Goal: Information Seeking & Learning: Check status

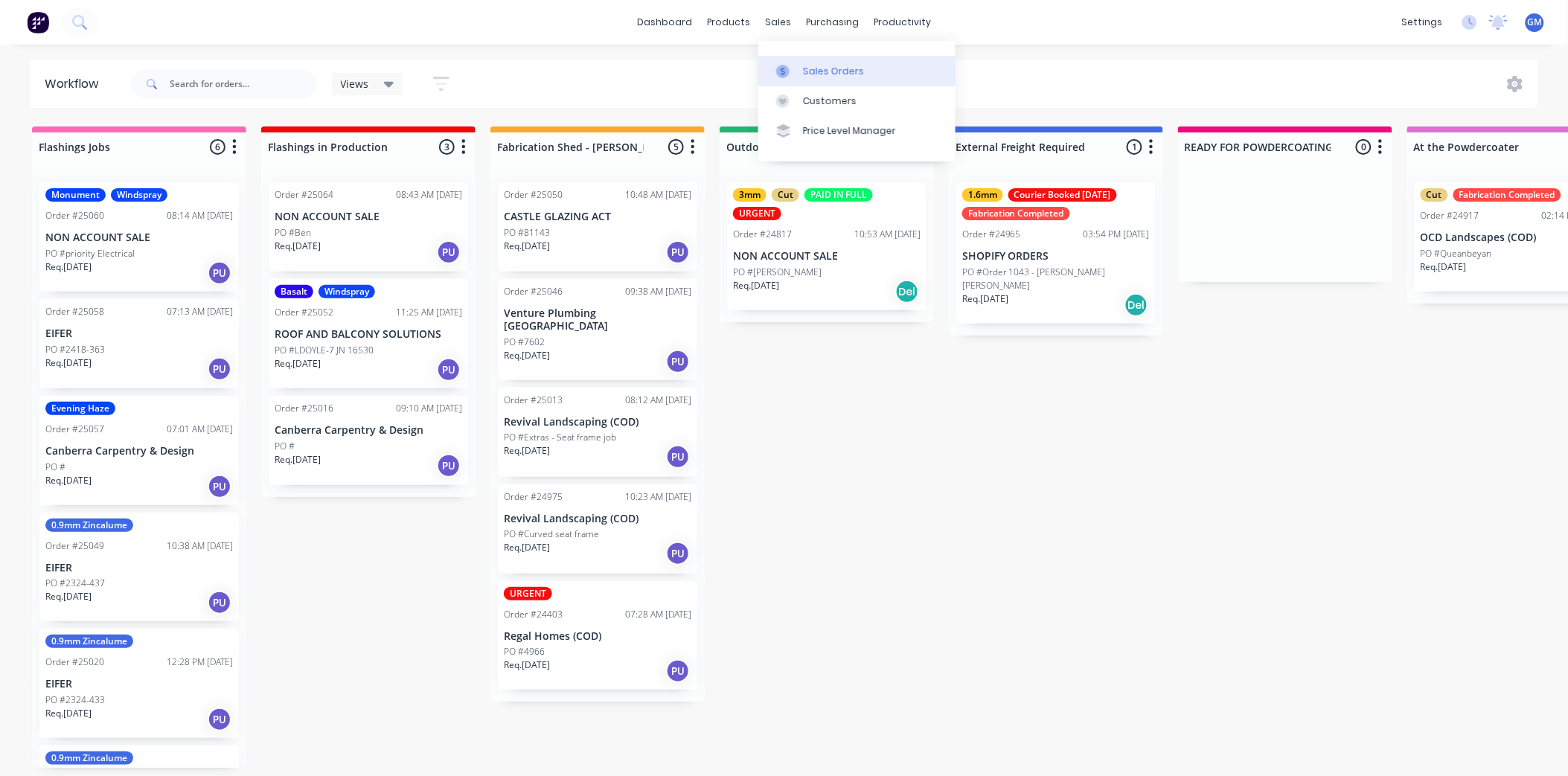
click at [842, 69] on div "Sales Orders" at bounding box center [833, 71] width 61 height 13
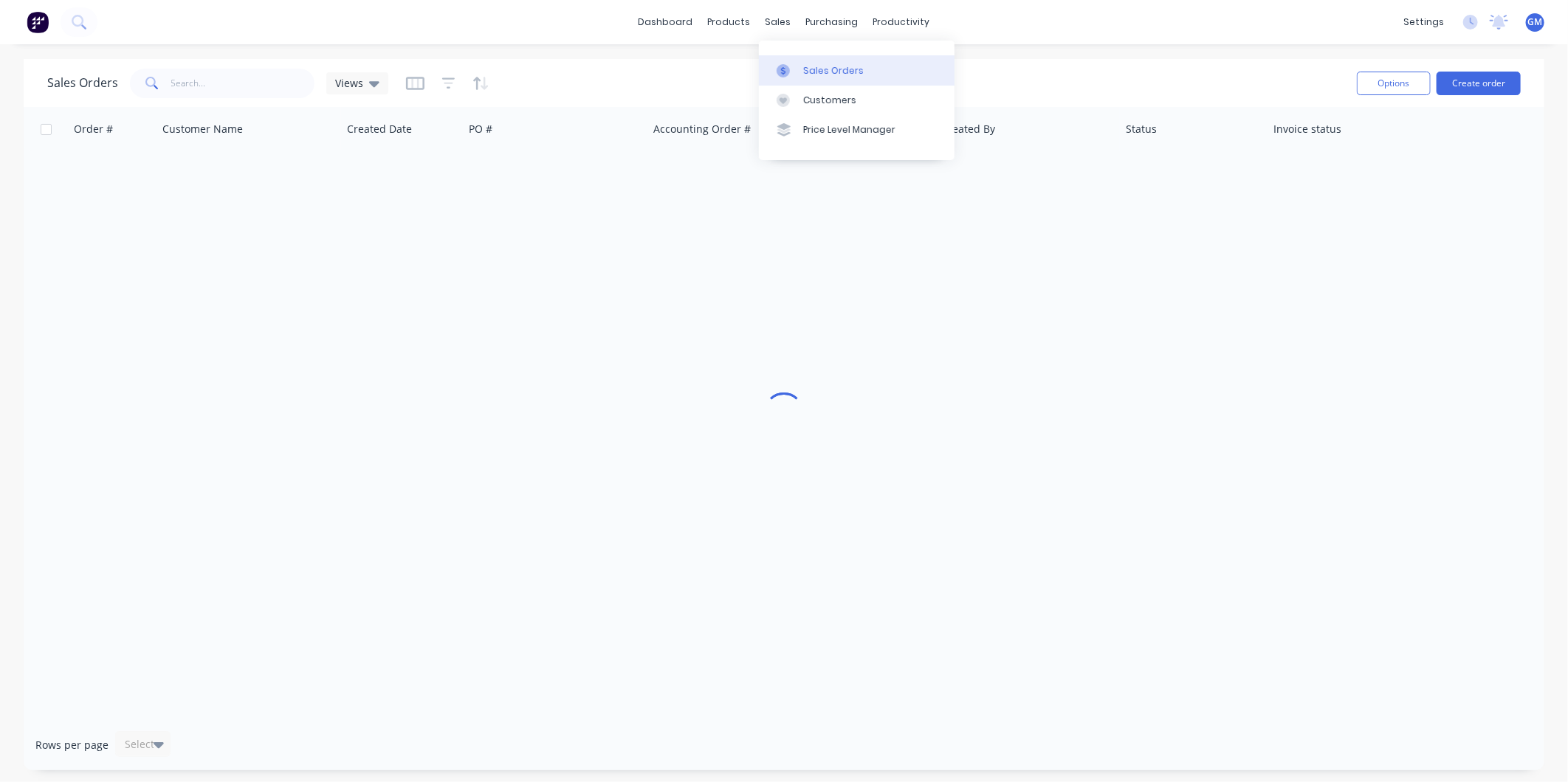
click at [778, 27] on div "sales" at bounding box center [778, 22] width 41 height 22
click at [827, 97] on div "Customers" at bounding box center [830, 100] width 54 height 13
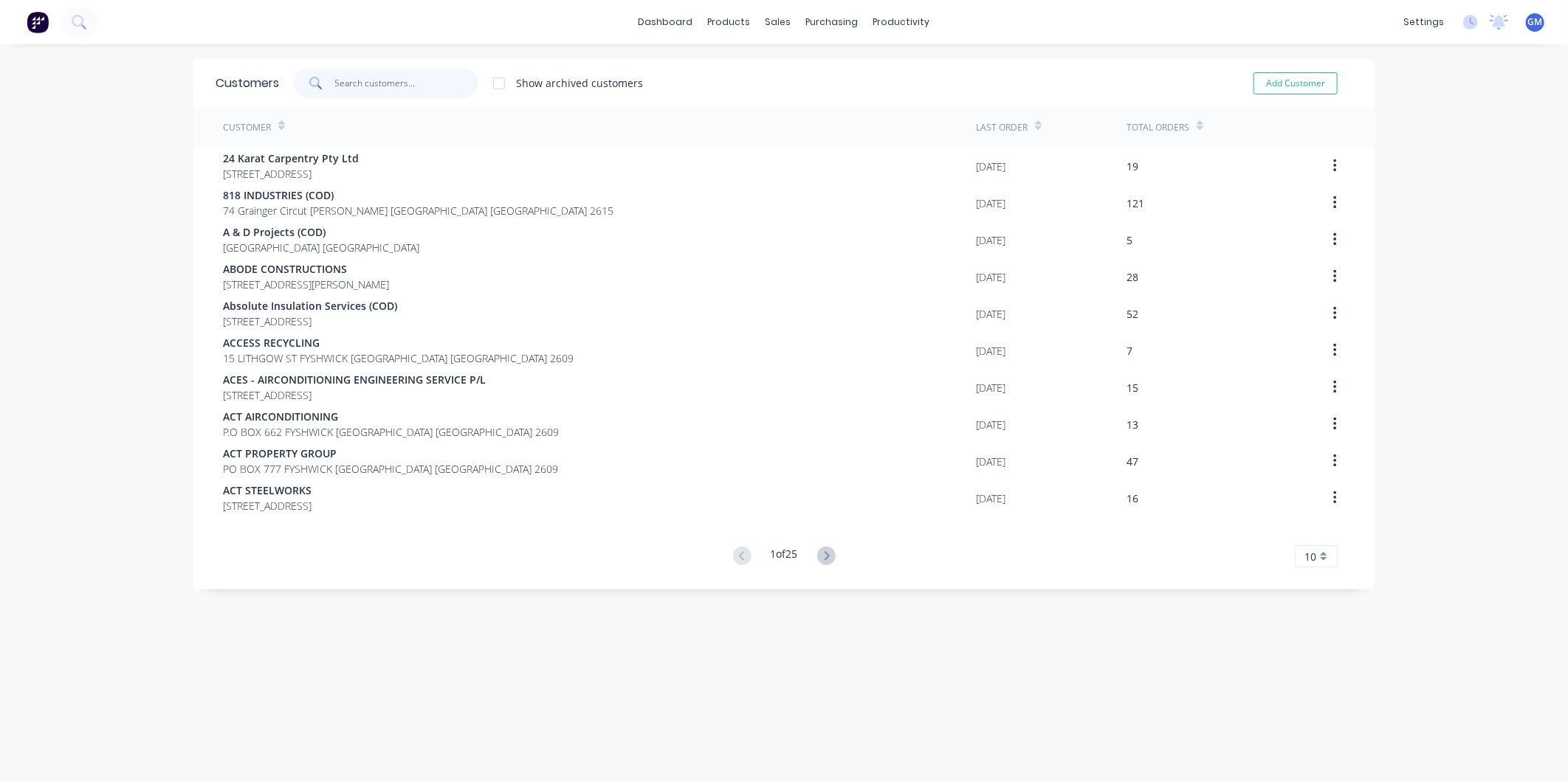
click at [391, 79] on input "text" at bounding box center [407, 83] width 144 height 30
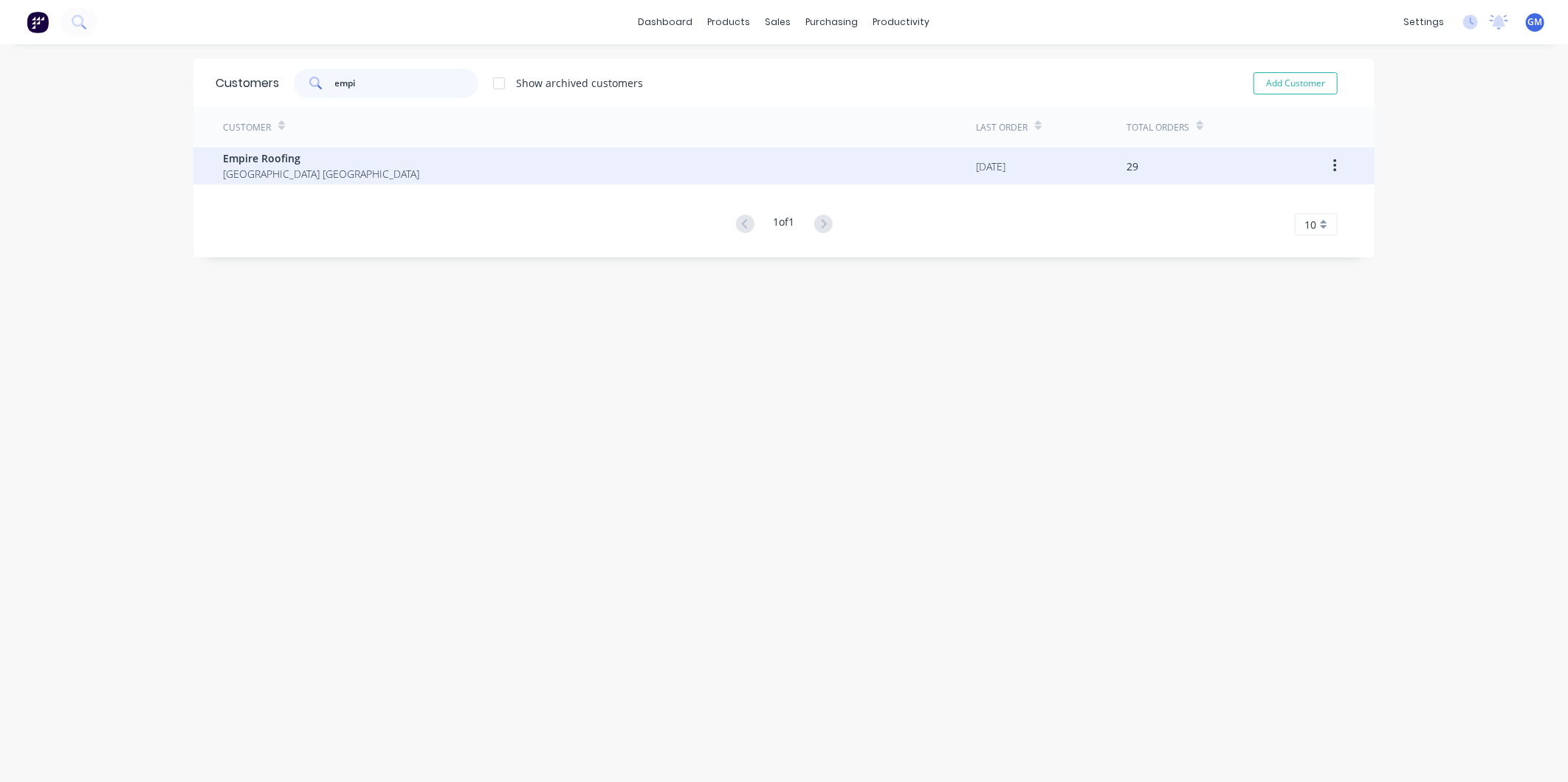
type input "empi"
click at [379, 162] on span "Empire Roofing" at bounding box center [320, 158] width 196 height 16
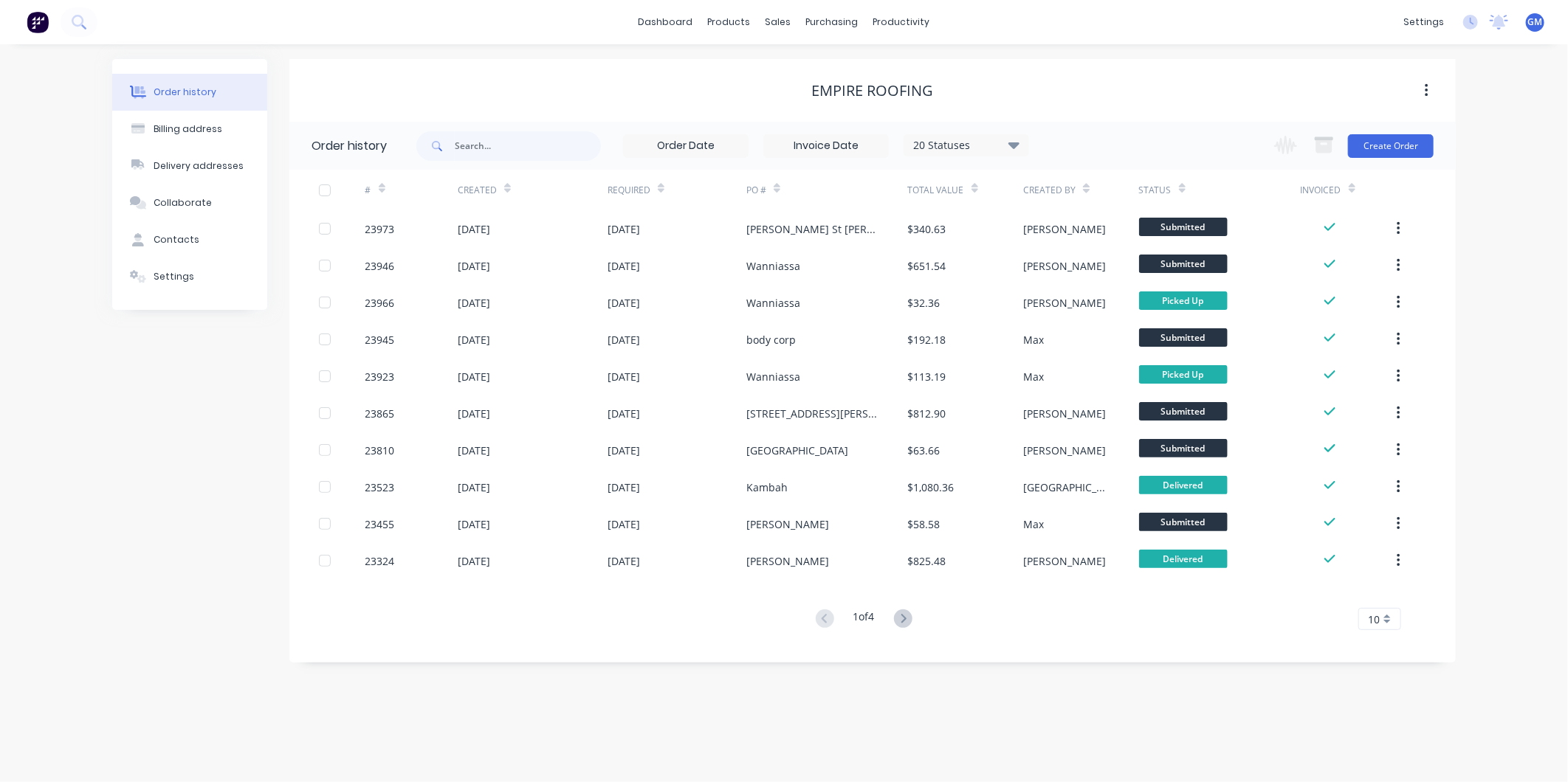
drag, startPoint x: 196, startPoint y: 240, endPoint x: 268, endPoint y: 300, distance: 93.7
click at [196, 241] on button "Contacts" at bounding box center [190, 239] width 155 height 37
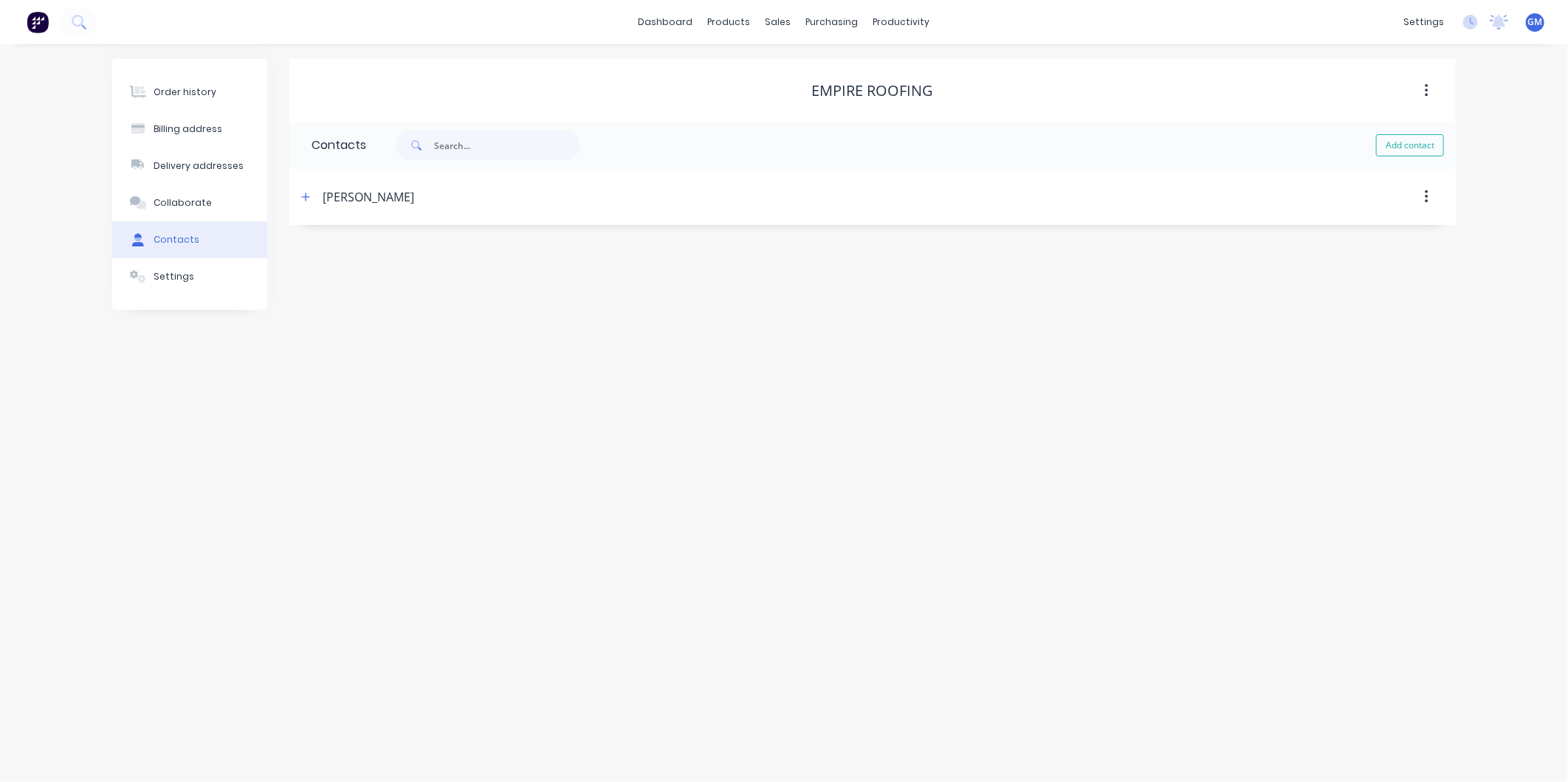
click at [379, 200] on div "[PERSON_NAME]" at bounding box center [368, 197] width 91 height 18
click at [344, 199] on div "[PERSON_NAME]" at bounding box center [368, 197] width 91 height 18
click at [301, 199] on icon "button" at bounding box center [305, 197] width 9 height 10
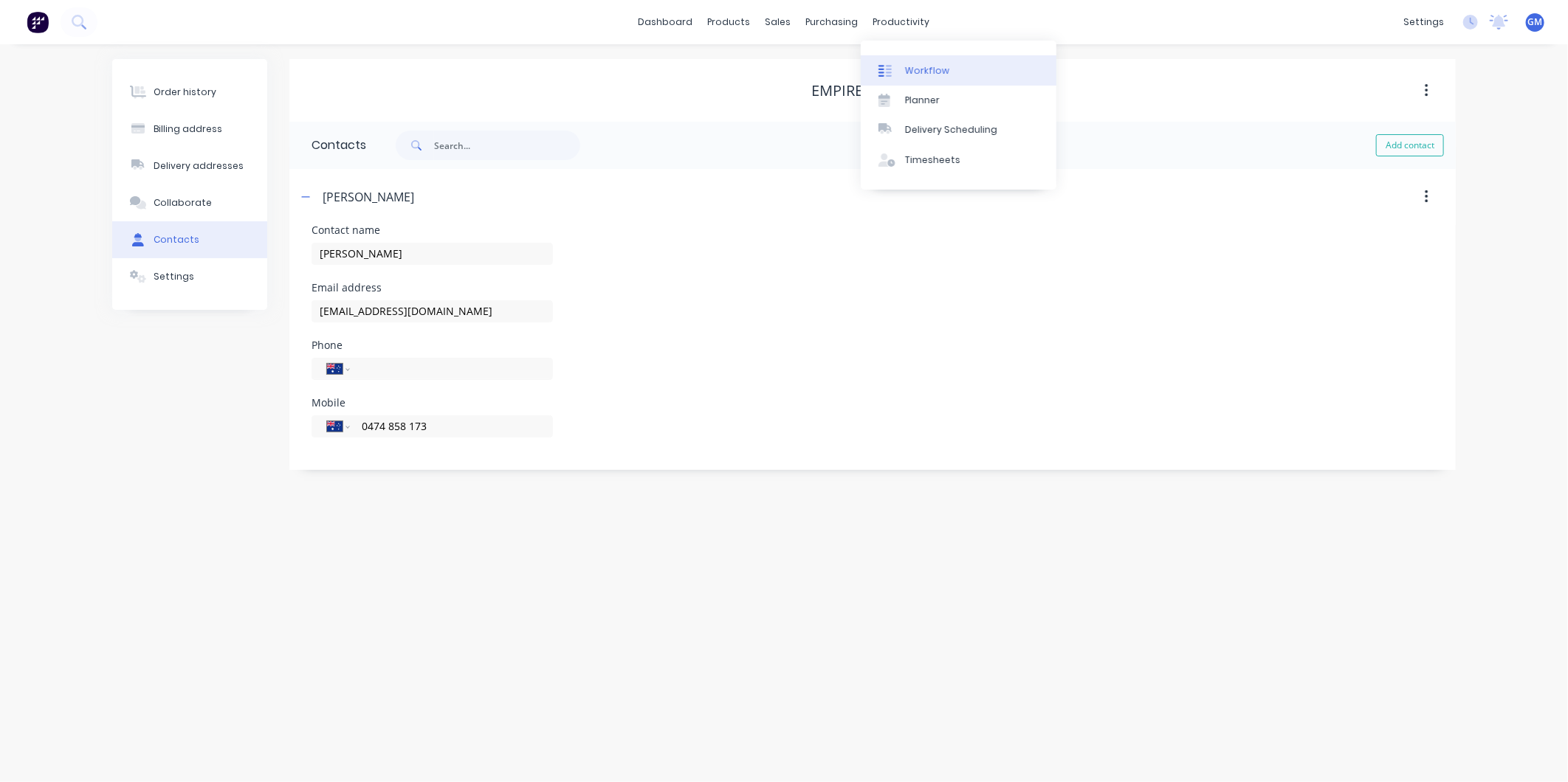
click at [934, 65] on div "Workflow" at bounding box center [927, 71] width 44 height 13
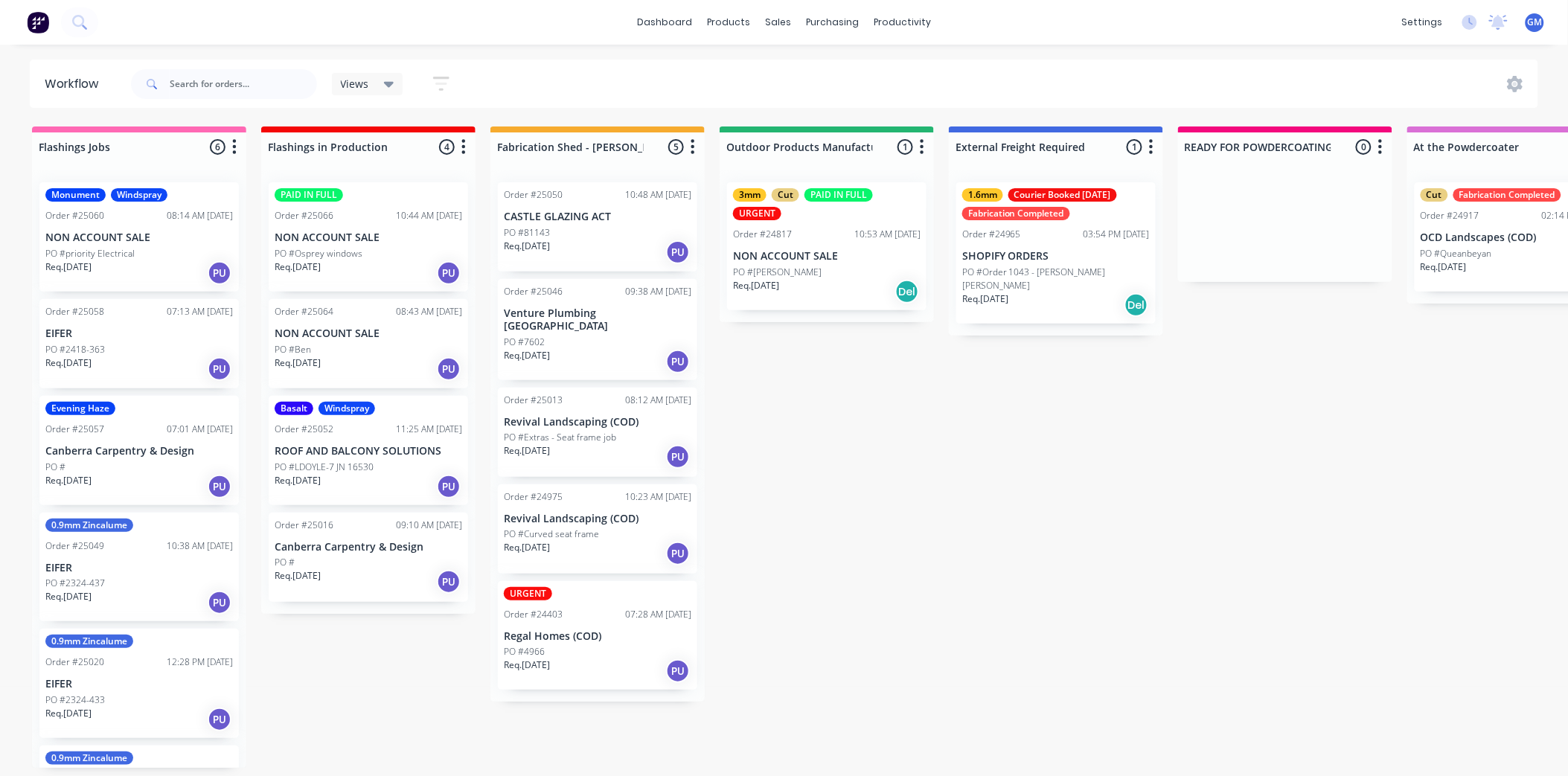
scroll to position [4, 0]
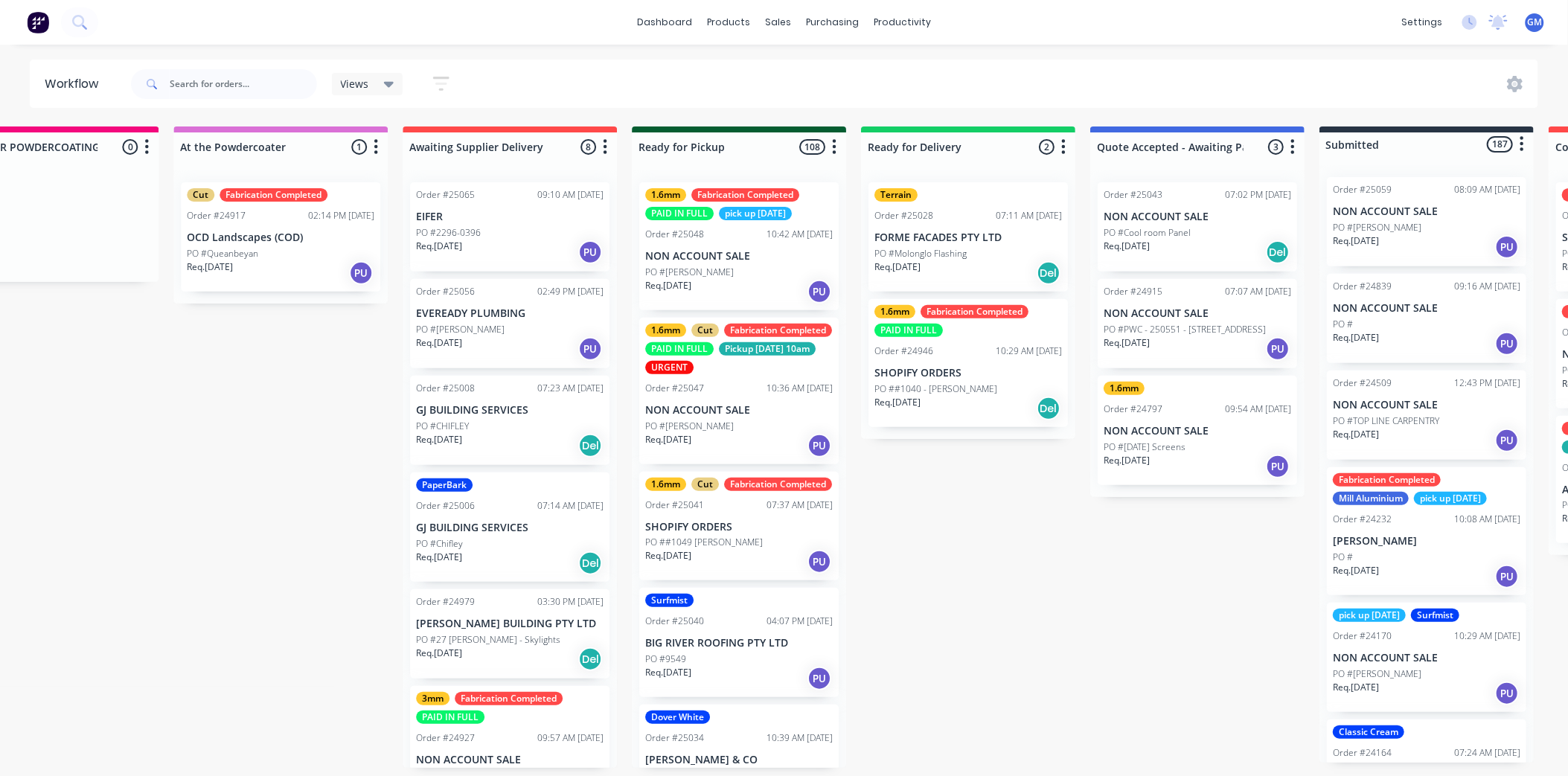
scroll to position [0, 1267]
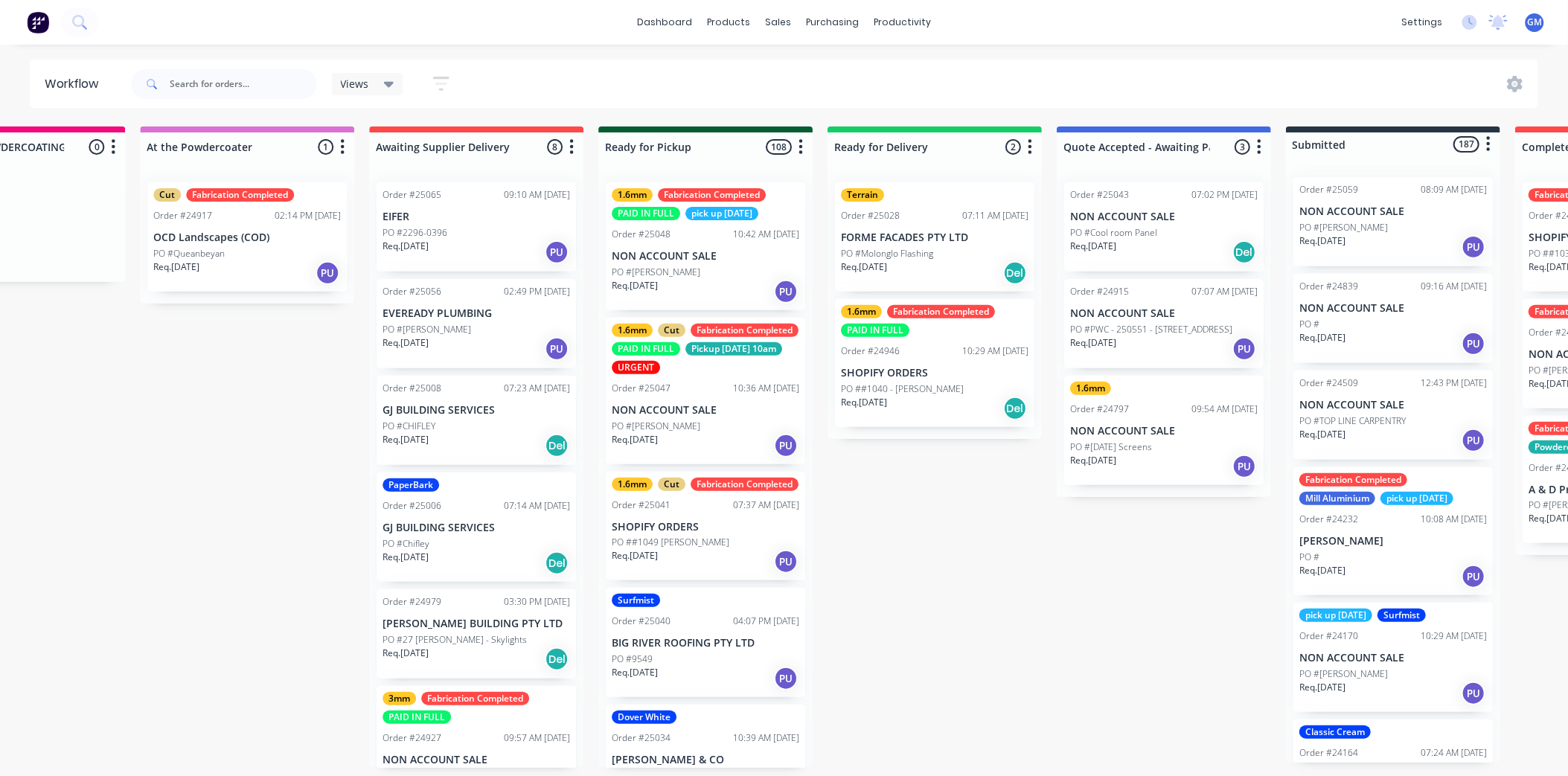
click at [1156, 246] on div "Req. 25/09/25 Del" at bounding box center [1163, 252] width 187 height 25
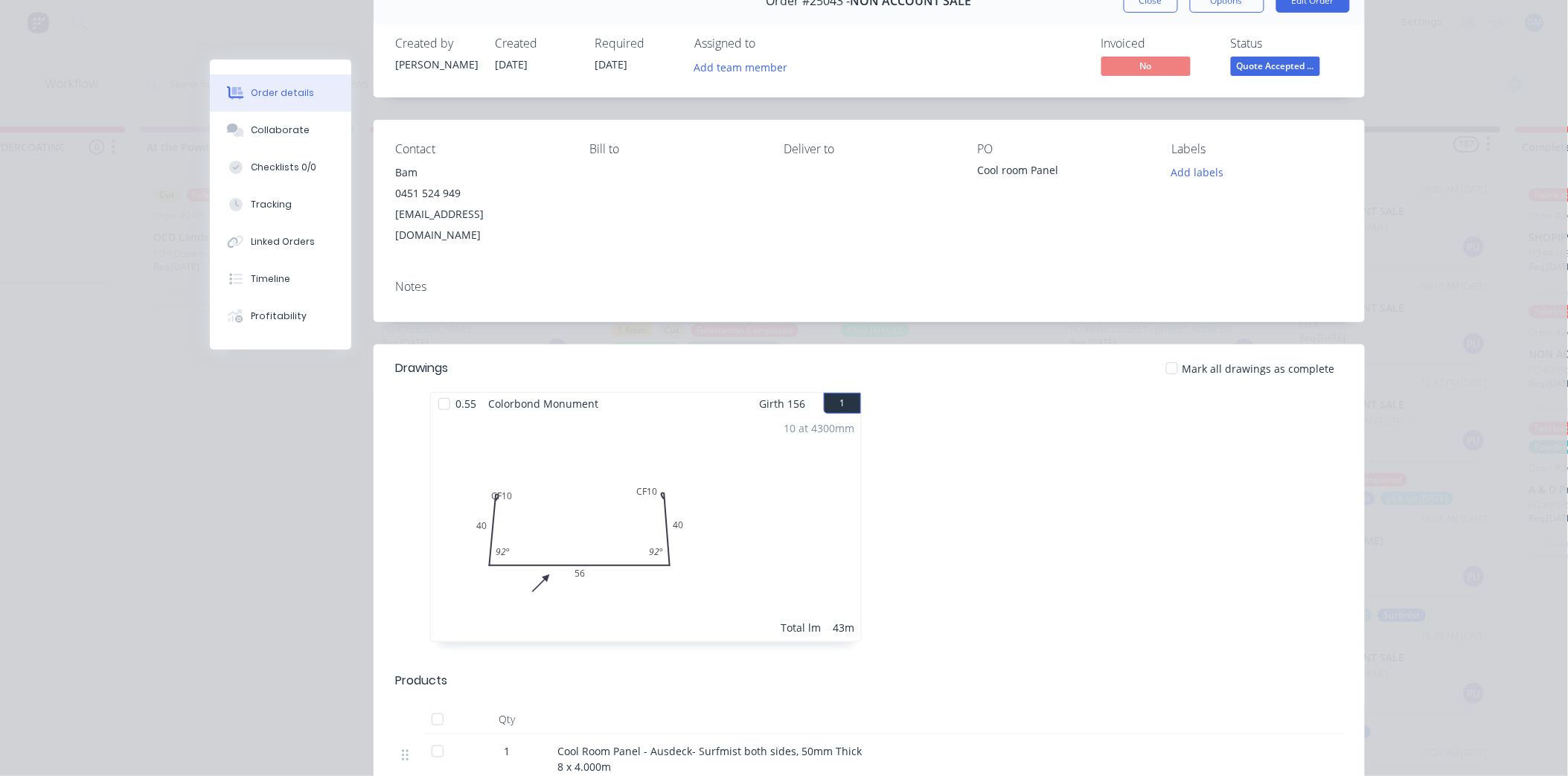
scroll to position [0, 0]
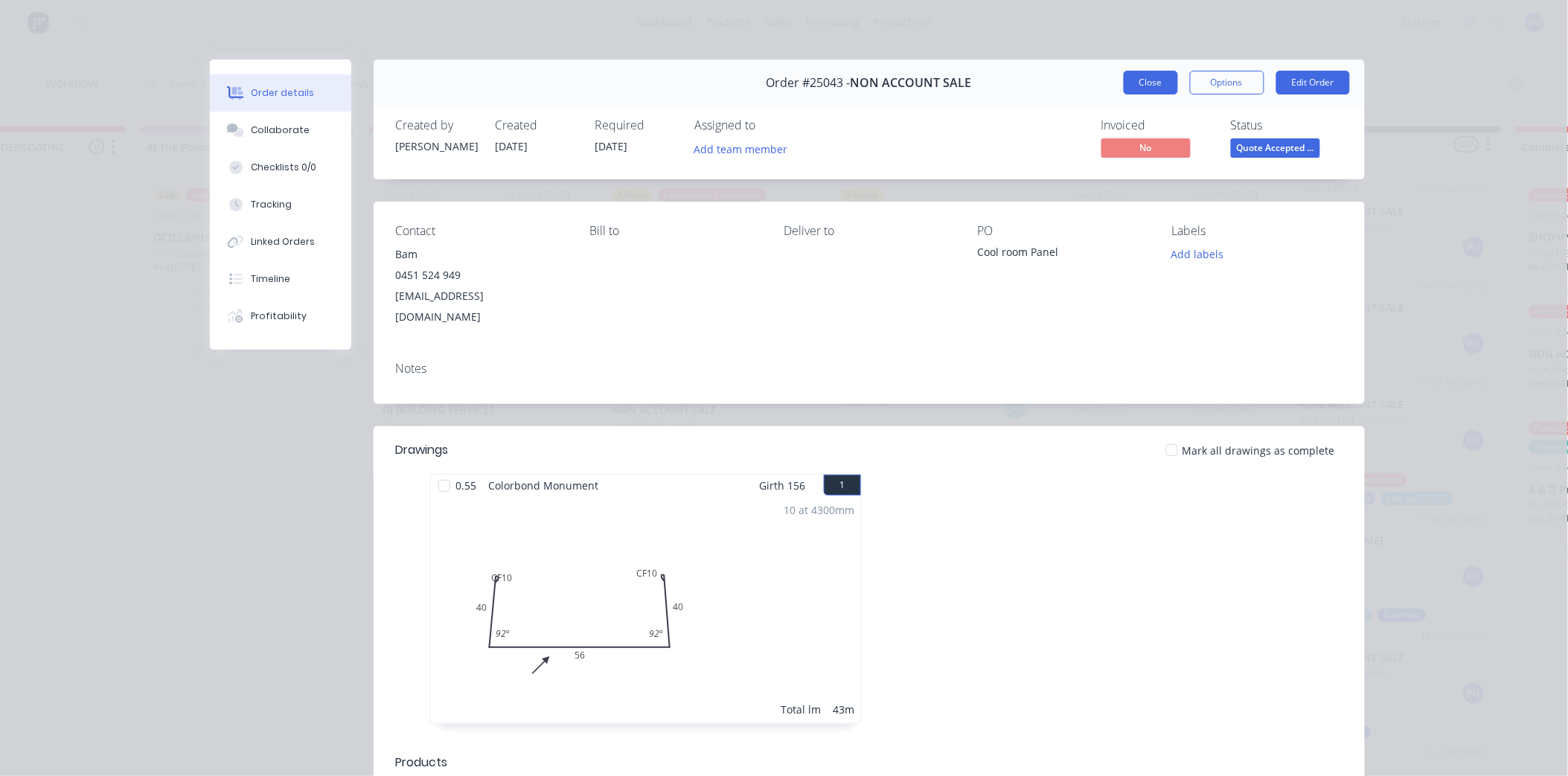
click at [1133, 93] on button "Close" at bounding box center [1151, 83] width 54 height 24
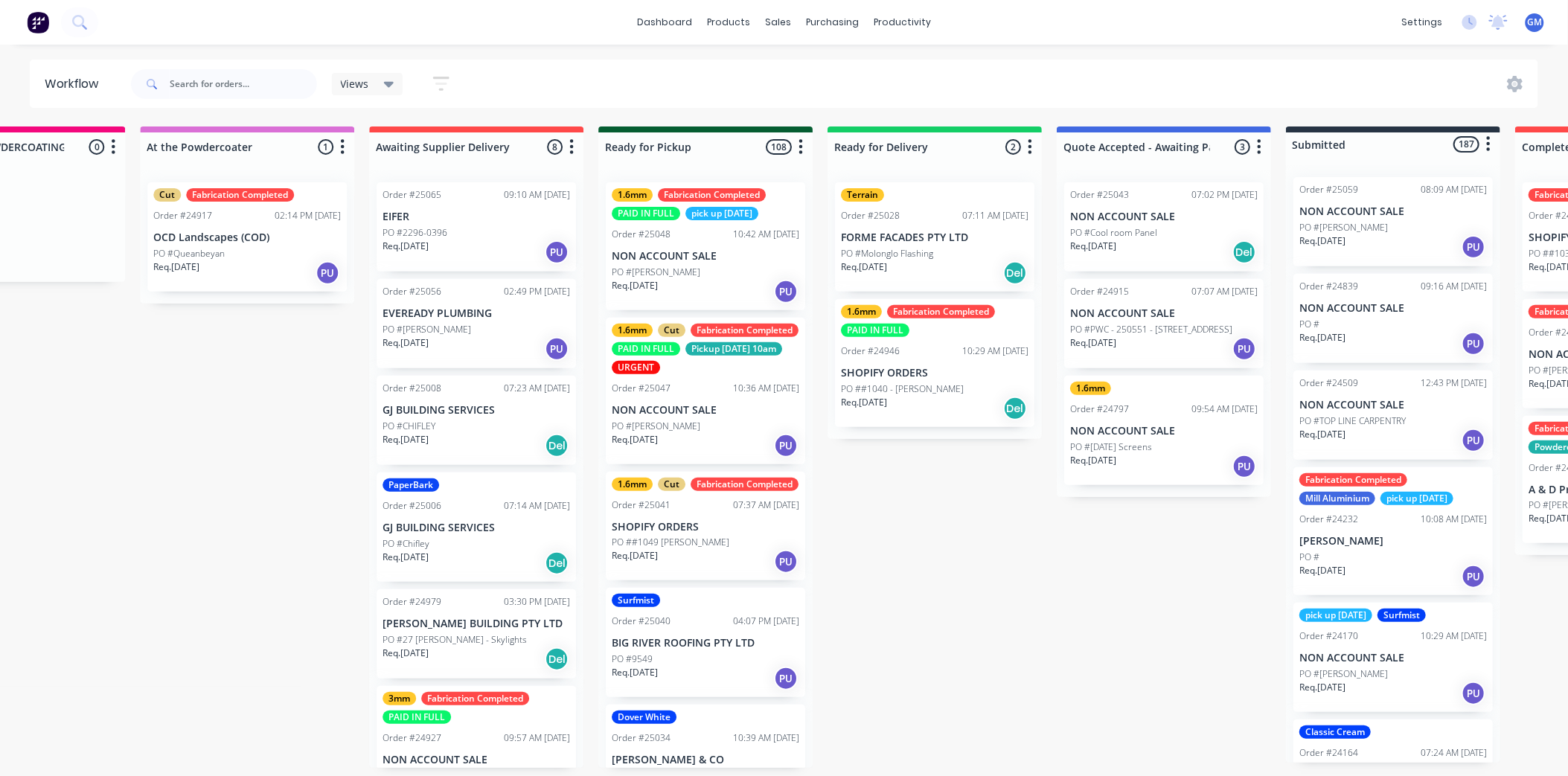
scroll to position [4, 1267]
click at [1156, 323] on p "PO #PWC - 250551 - [STREET_ADDRESS]" at bounding box center [1151, 329] width 162 height 13
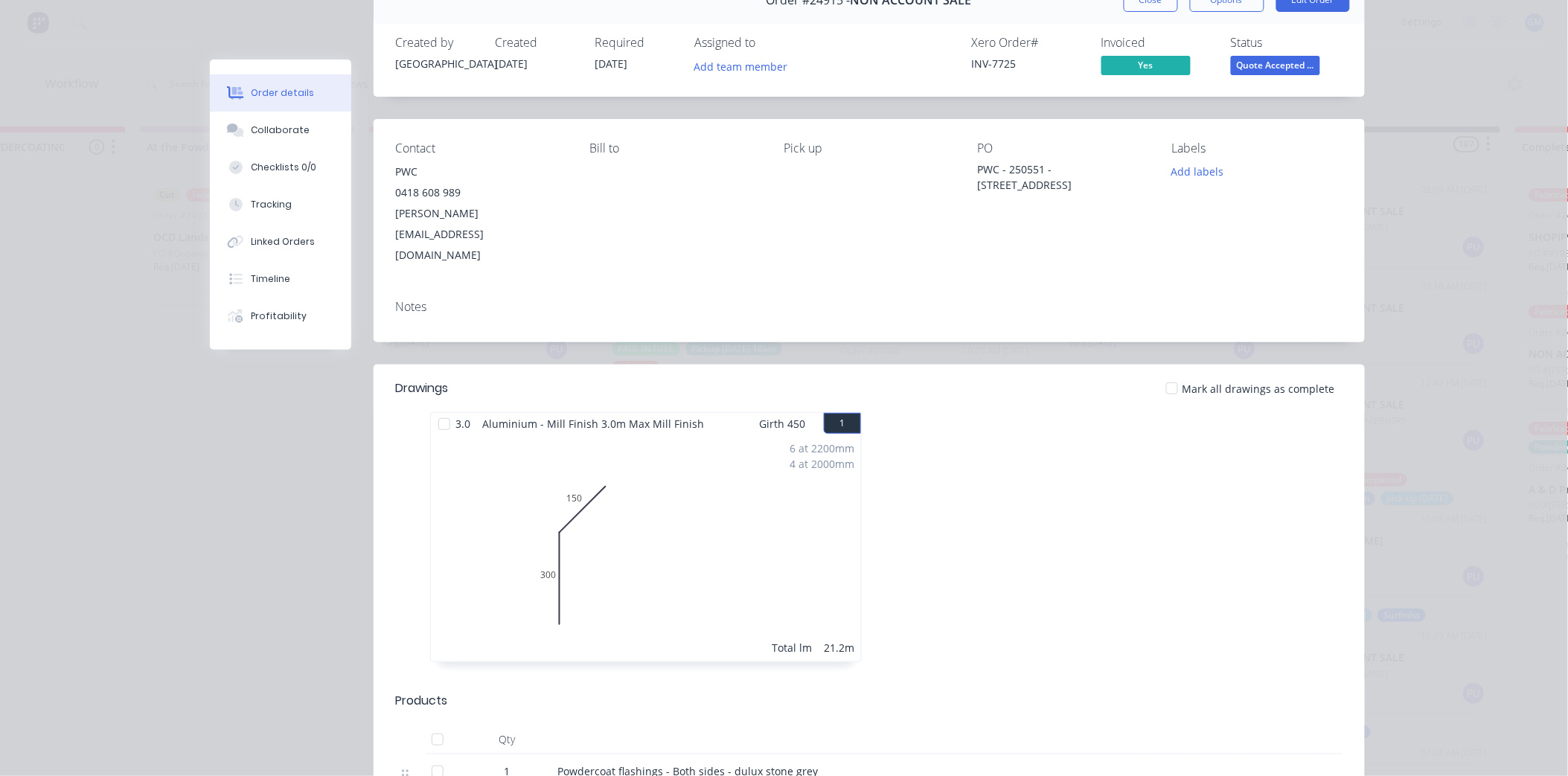
scroll to position [0, 0]
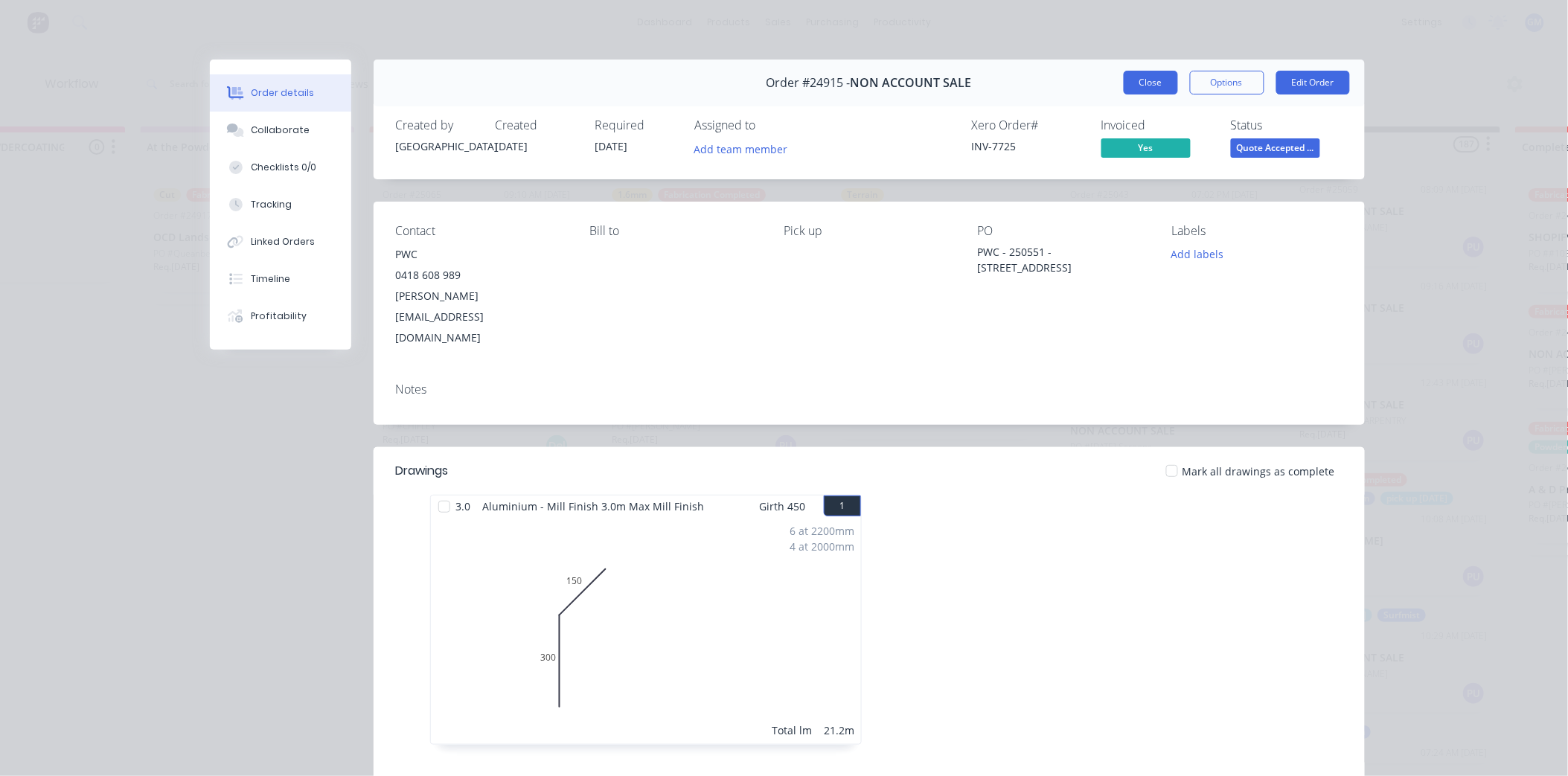
click at [1159, 84] on button "Close" at bounding box center [1151, 83] width 54 height 24
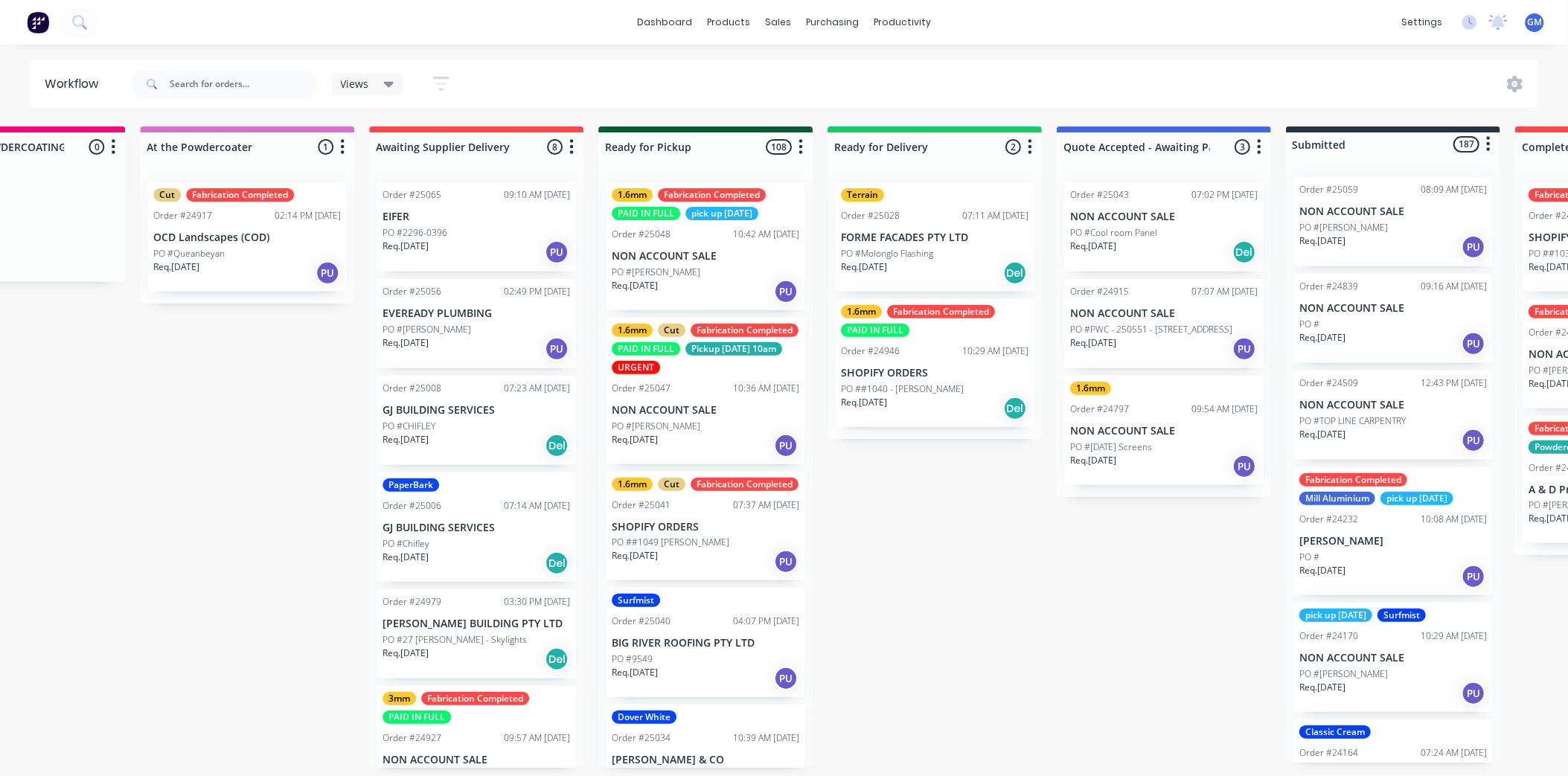
click at [1163, 419] on div "1.6mm Order #24797 09:54 AM 04/09/25 NON ACCOUNT SALE PO #Field Day Screens Req…" at bounding box center [1163, 431] width 199 height 109
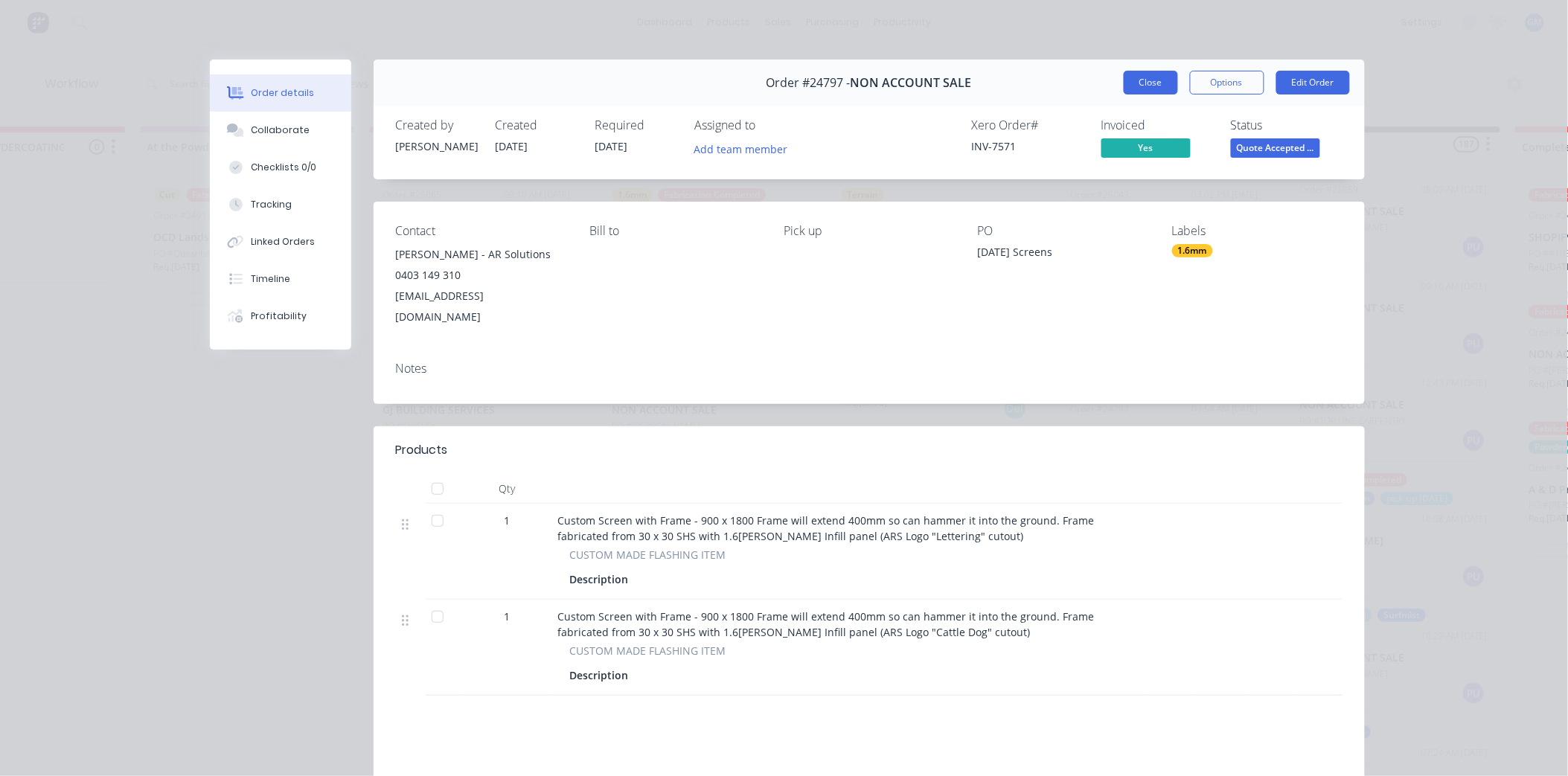
click at [1141, 85] on button "Close" at bounding box center [1151, 83] width 54 height 24
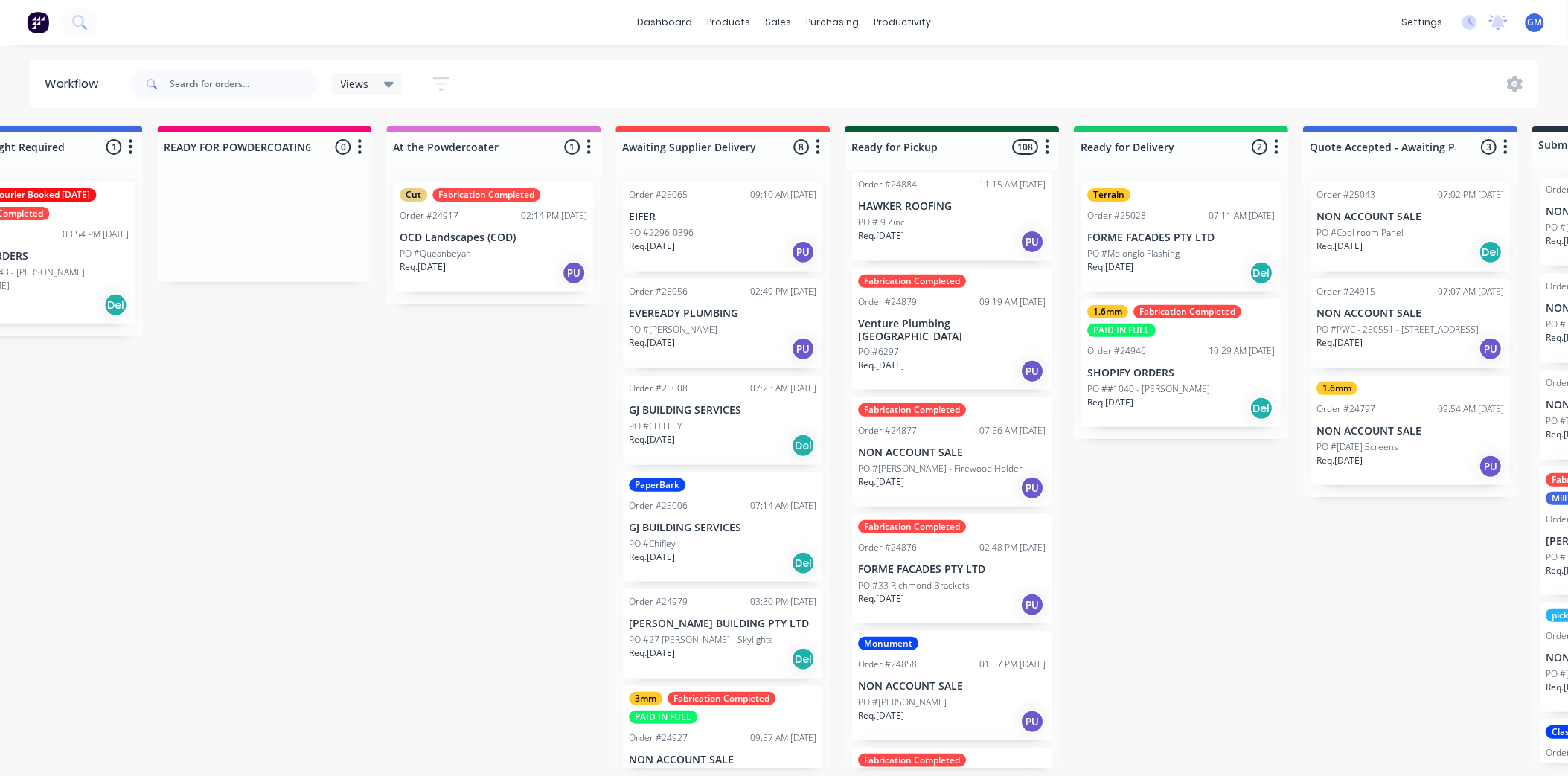
scroll to position [4464, 0]
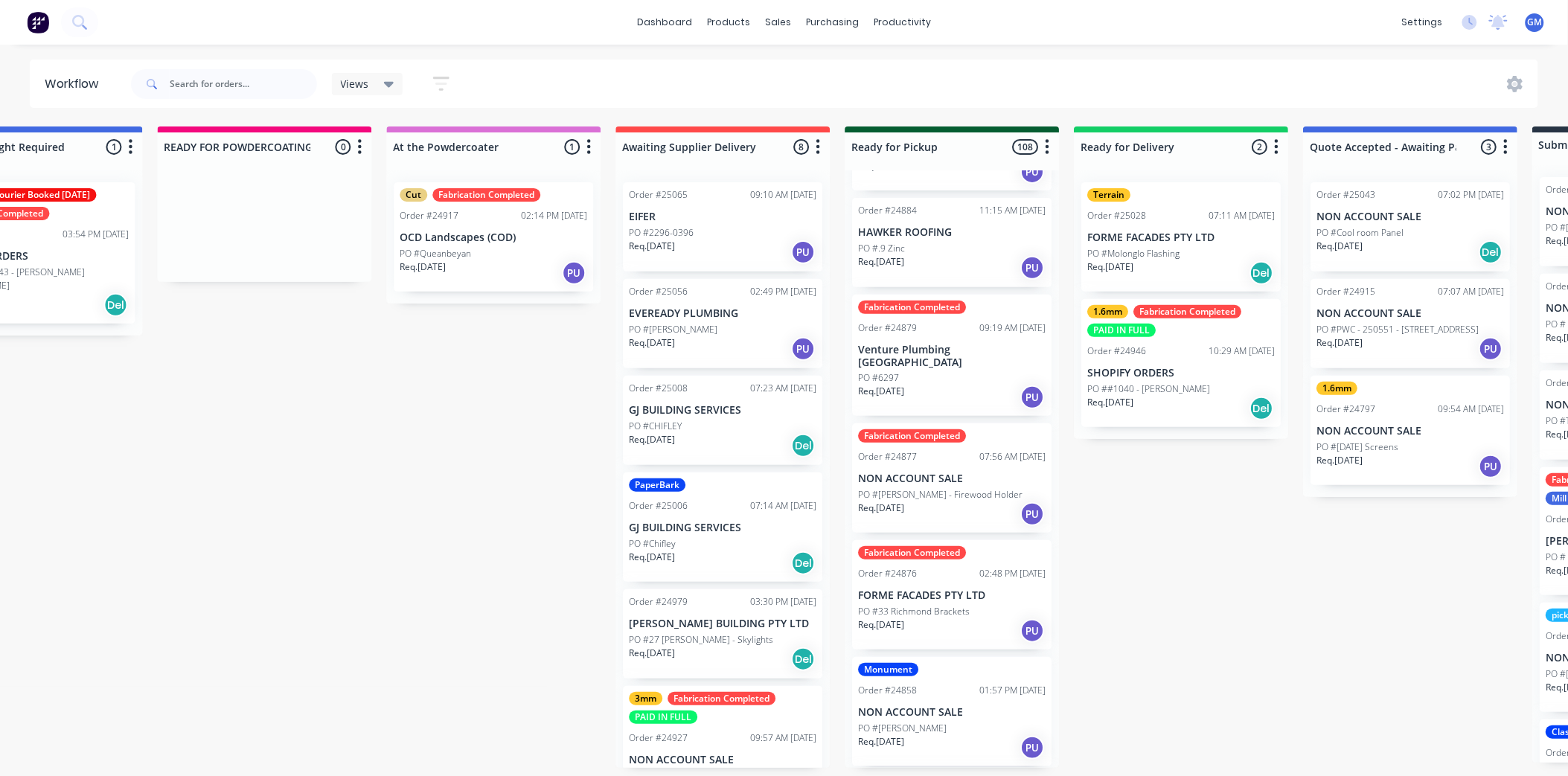
click at [924, 485] on p "NON ACCOUNT SALE" at bounding box center [951, 478] width 187 height 13
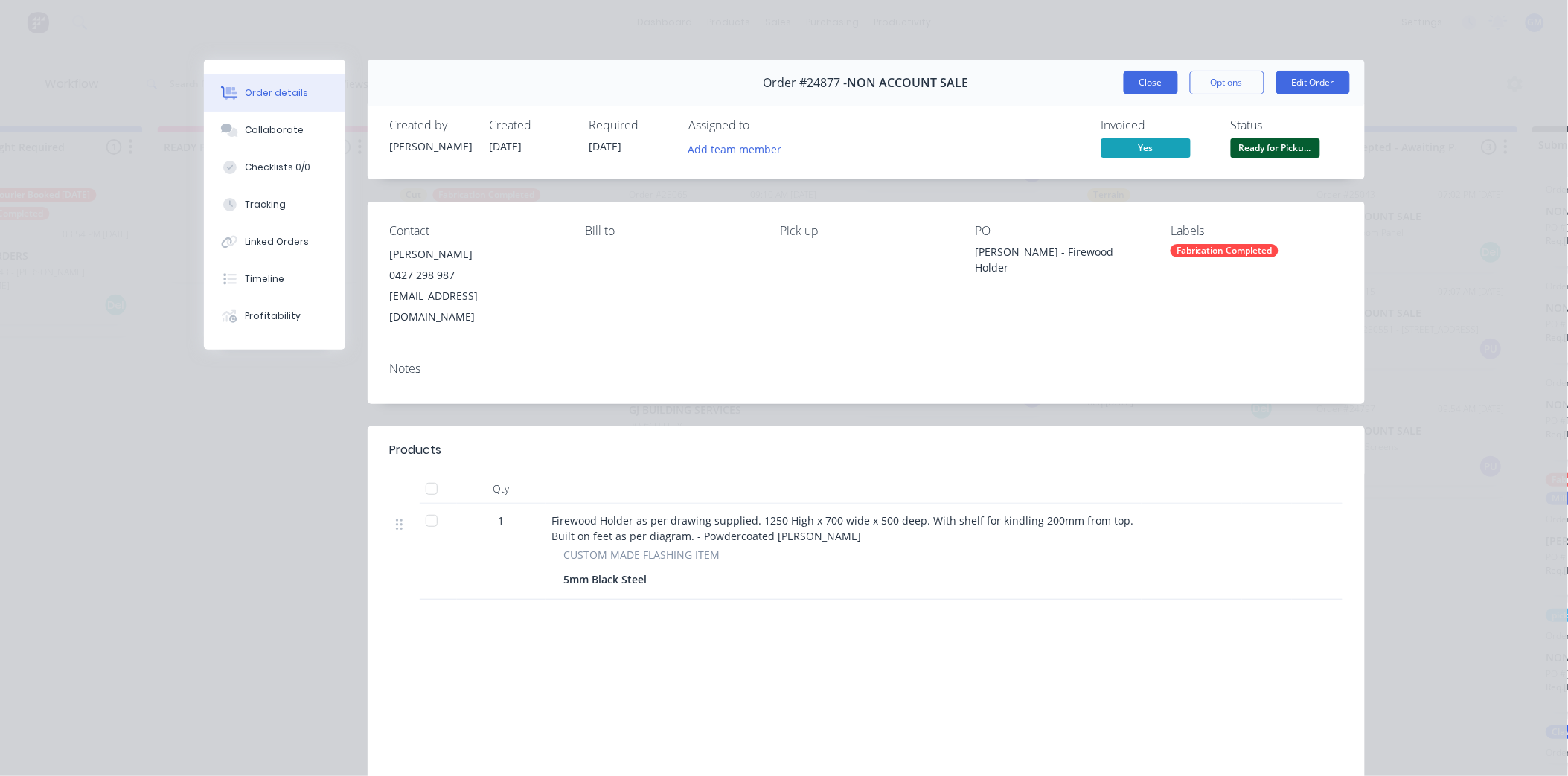
click at [1143, 86] on button "Close" at bounding box center [1151, 83] width 54 height 24
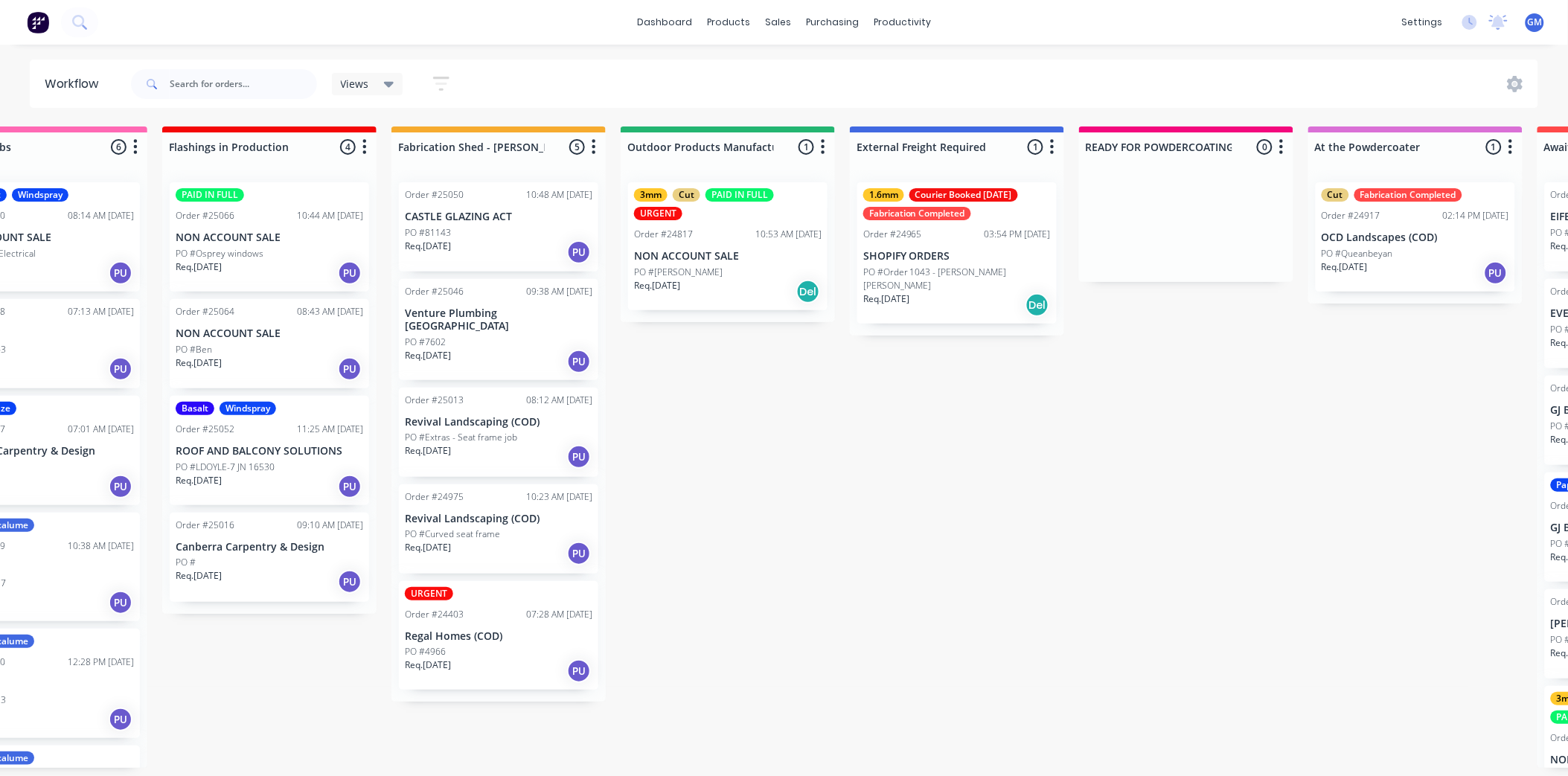
scroll to position [4, 0]
